Goal: Information Seeking & Learning: Learn about a topic

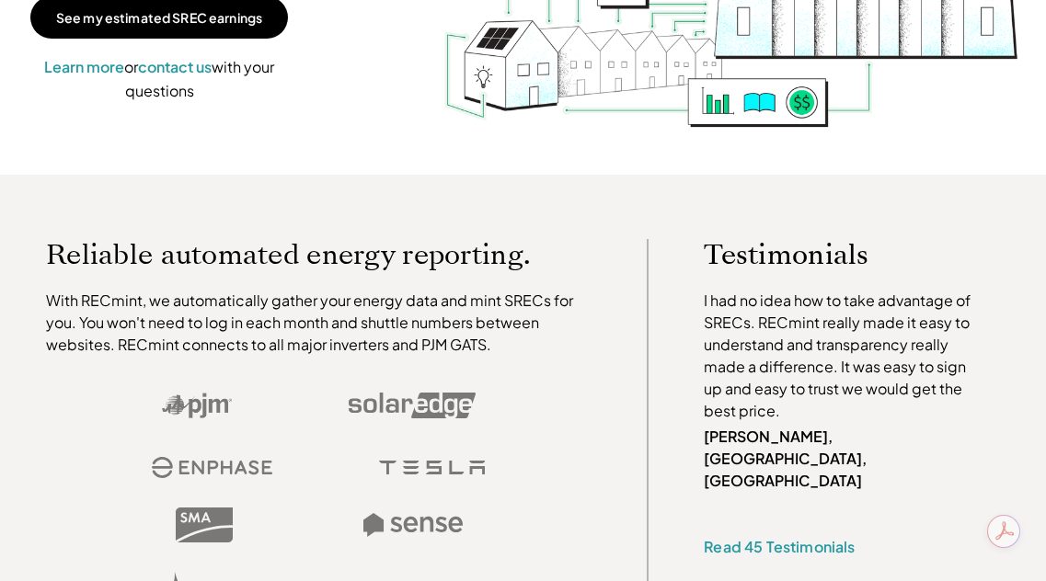
scroll to position [343, 0]
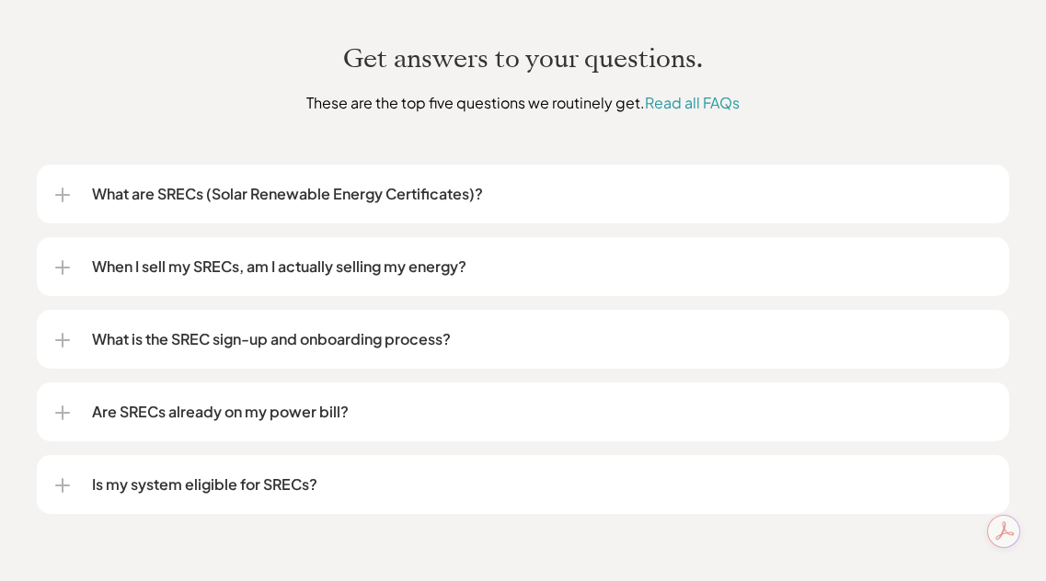
scroll to position [2305, 0]
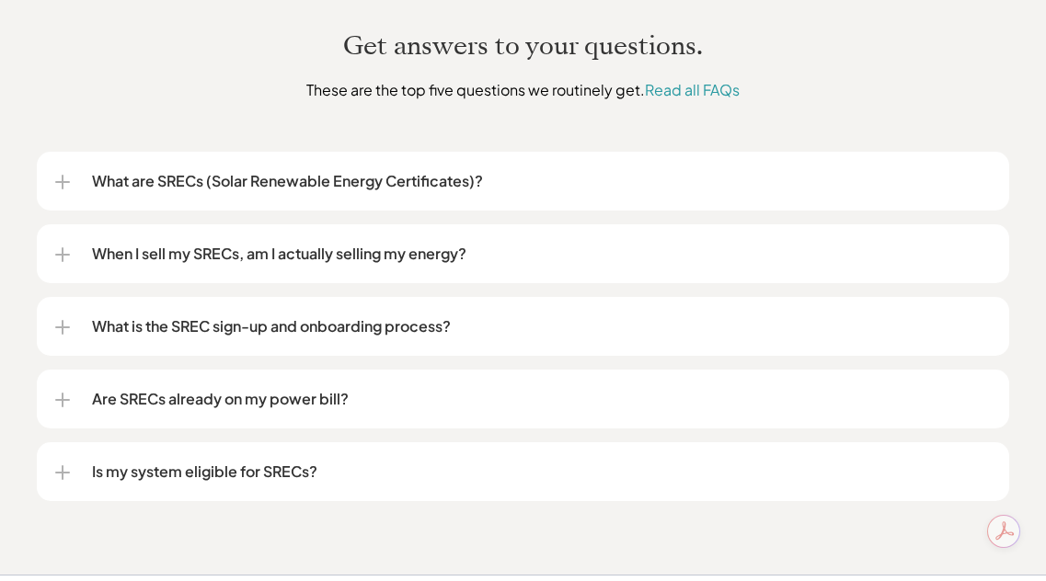
click at [517, 254] on p "When I sell my SRECs, am I actually selling my energy?" at bounding box center [541, 254] width 899 height 22
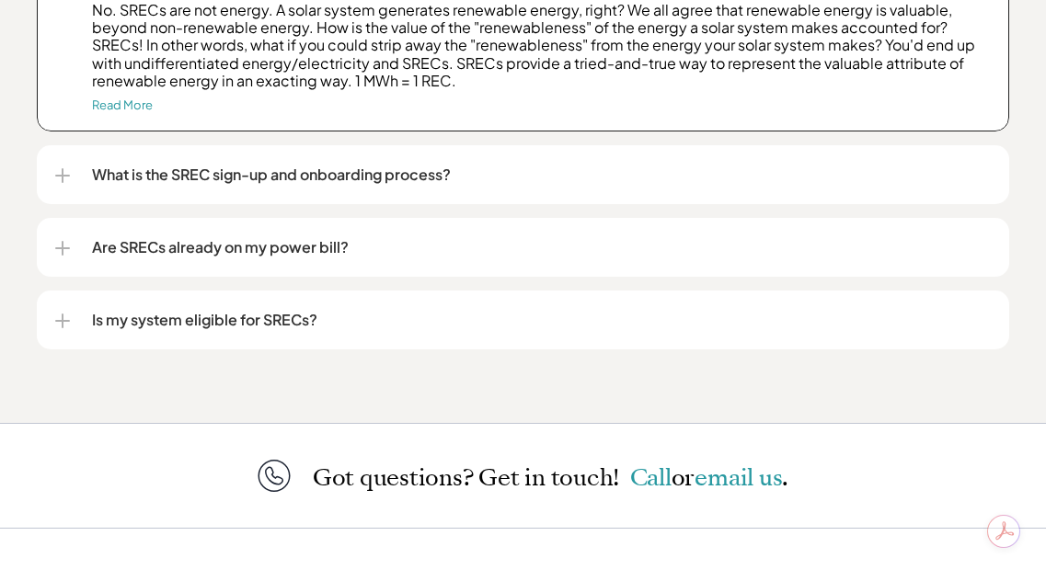
scroll to position [2599, 0]
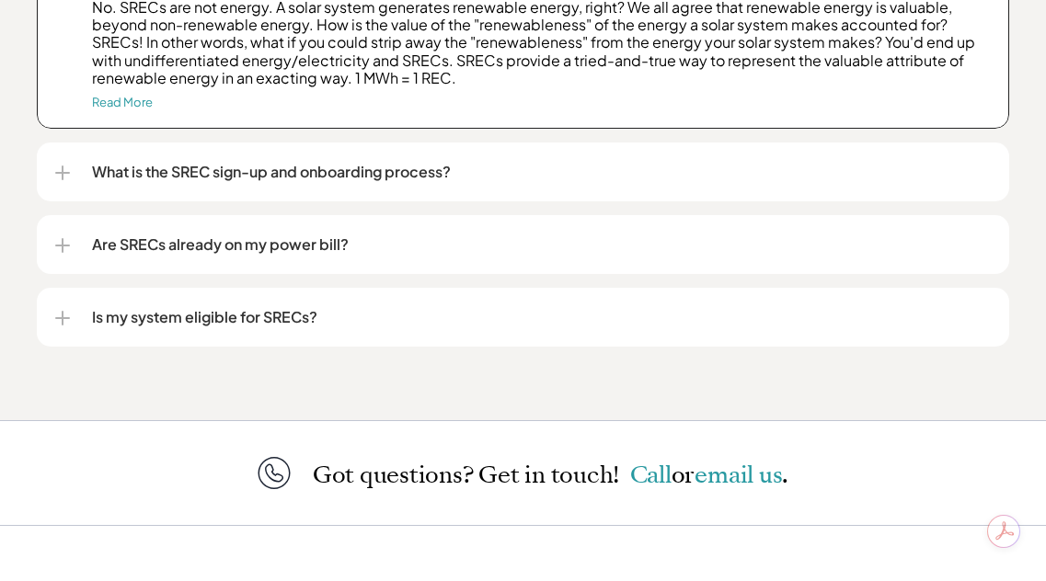
click at [471, 241] on p "Are SRECs already on my power bill?" at bounding box center [541, 245] width 899 height 22
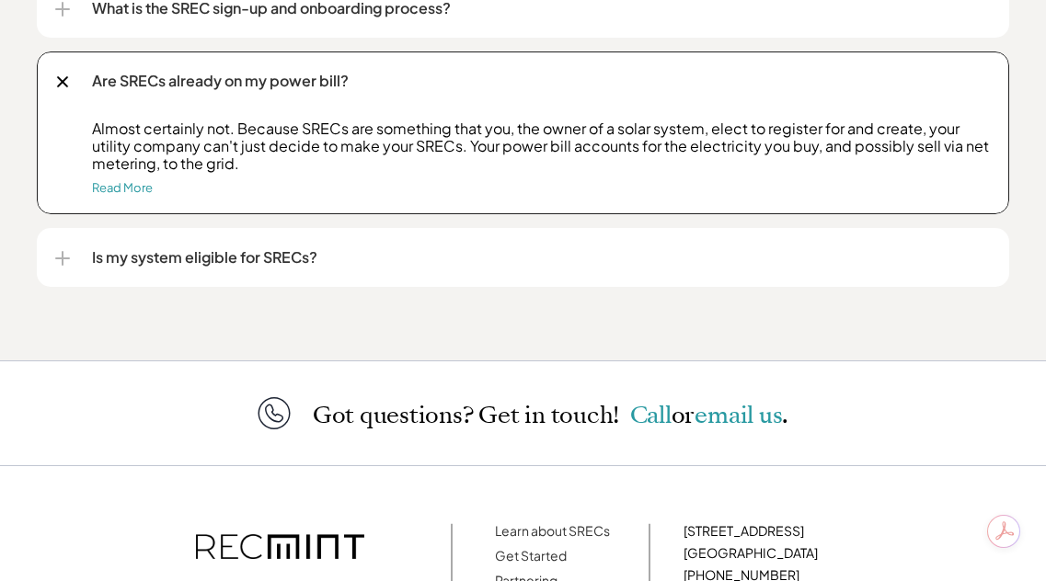
scroll to position [2767, 0]
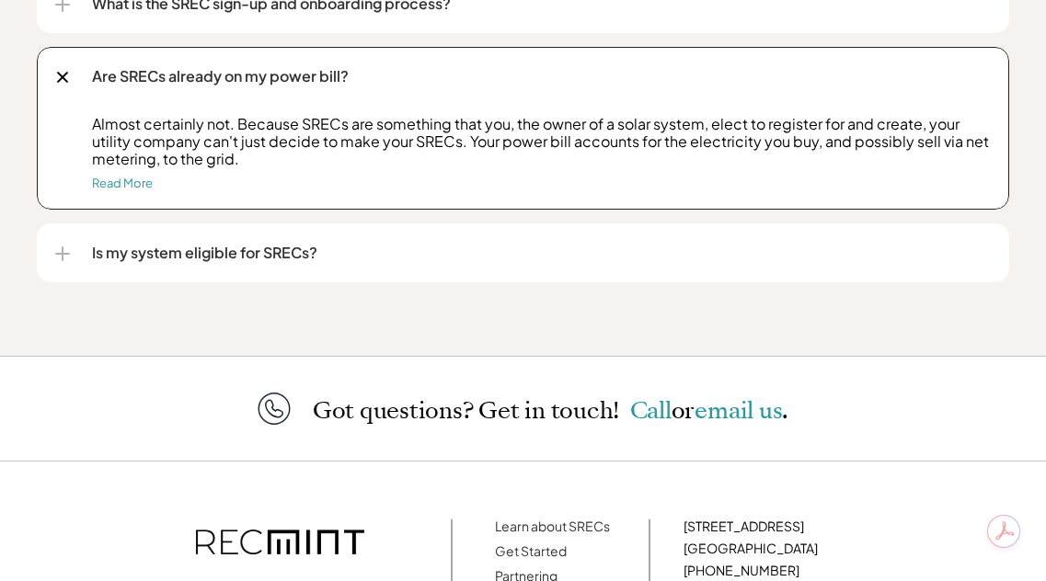
click at [424, 252] on p "Is my system eligible for SRECs?" at bounding box center [541, 253] width 899 height 22
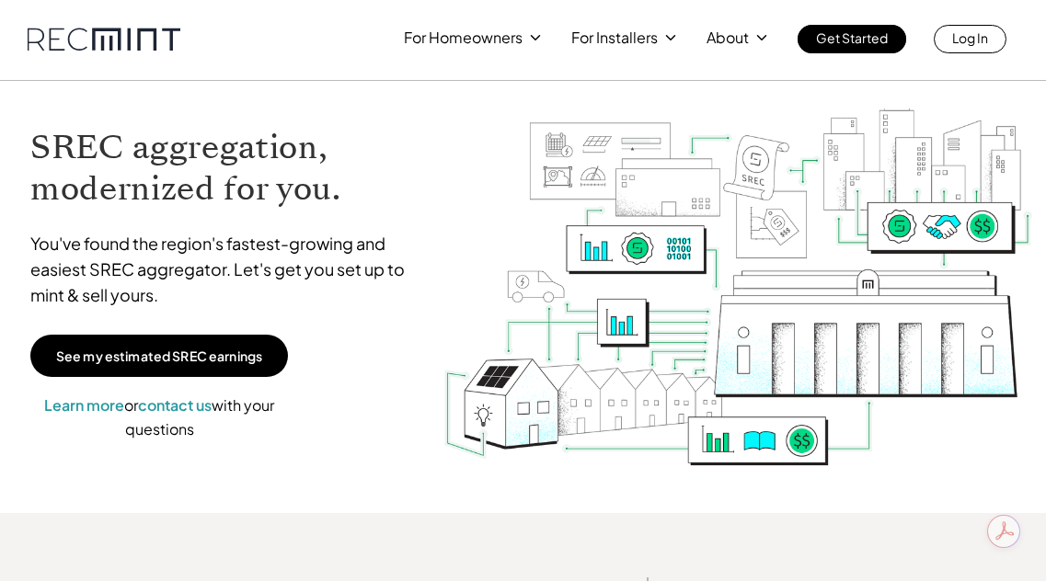
scroll to position [0, 0]
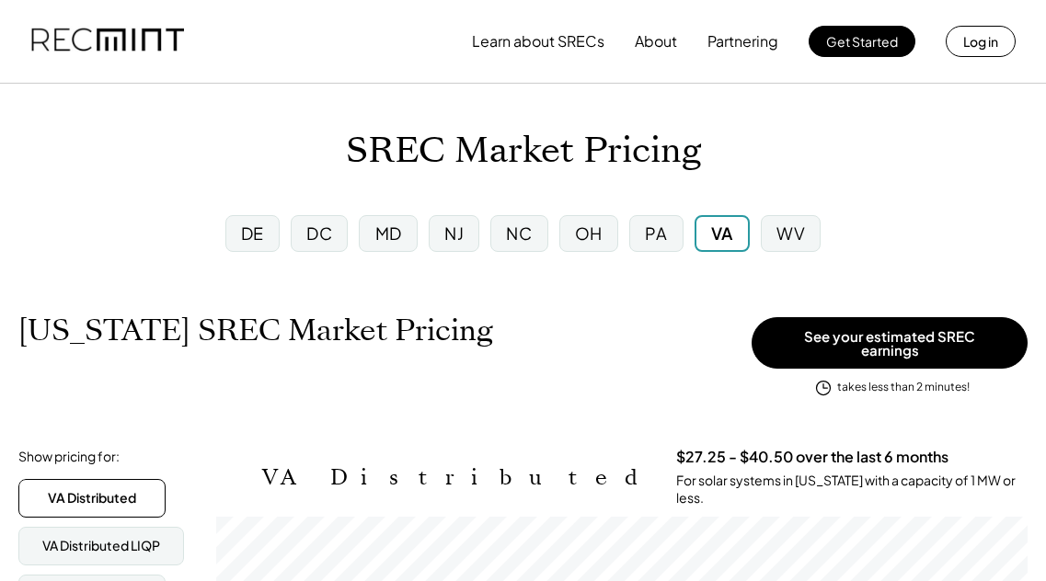
scroll to position [304, 811]
